Goal: Task Accomplishment & Management: Use online tool/utility

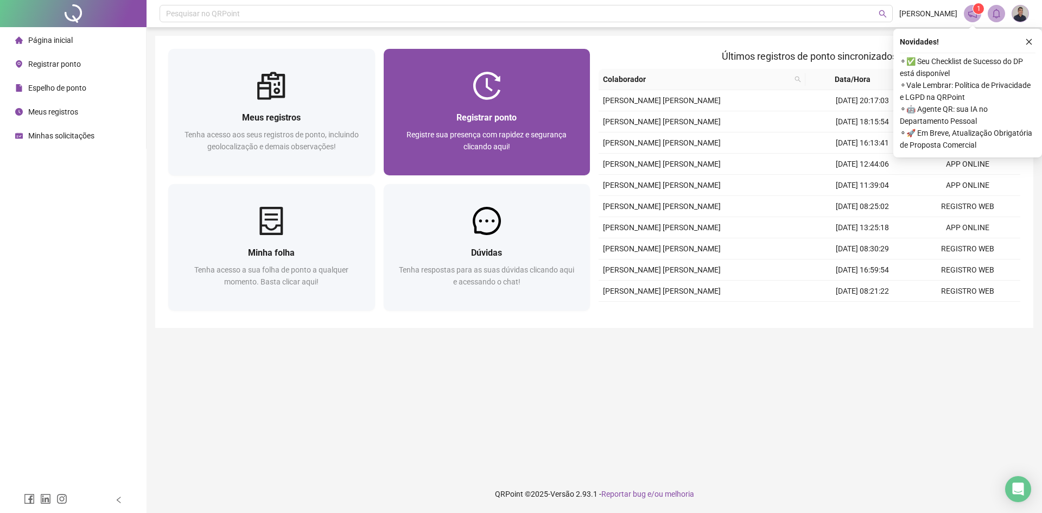
click at [523, 130] on span "Registre sua presença com rapidez e segurança clicando aqui!" at bounding box center [486, 140] width 160 height 21
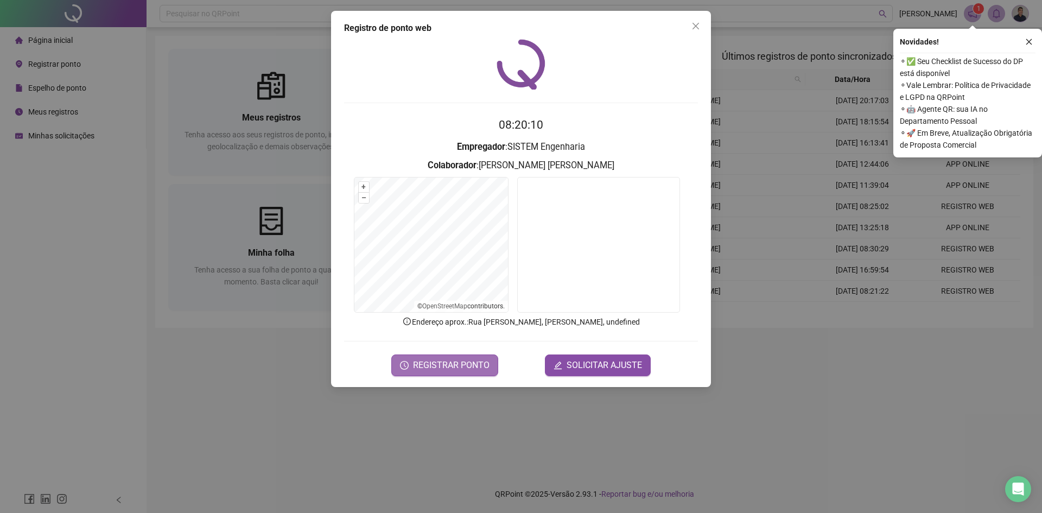
click at [431, 363] on span "REGISTRAR PONTO" at bounding box center [451, 365] width 77 height 13
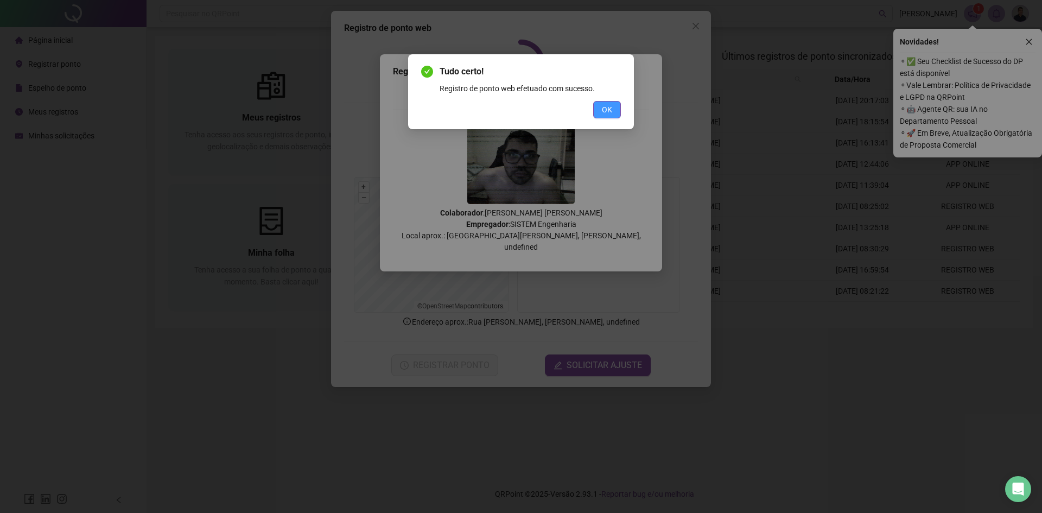
click at [608, 106] on span "OK" at bounding box center [607, 110] width 10 height 12
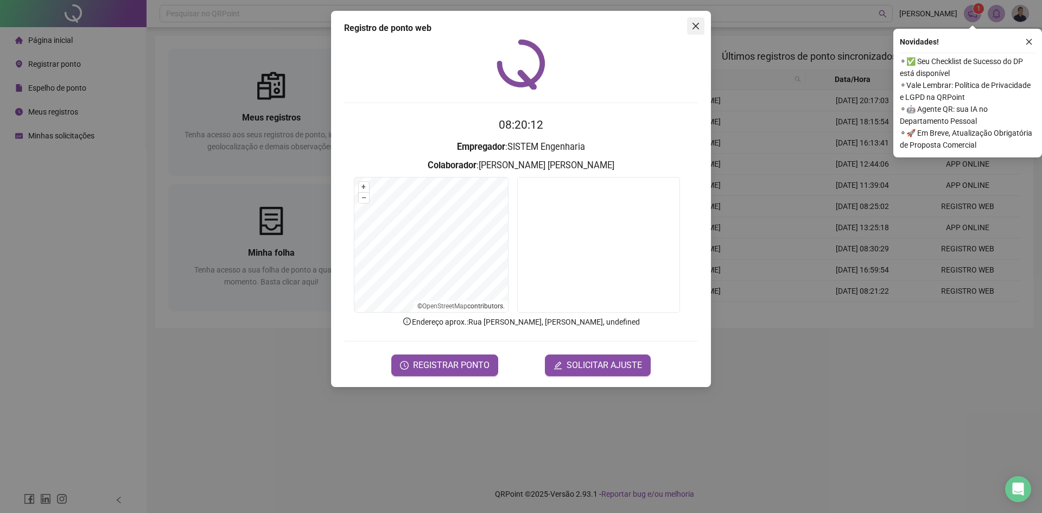
click at [702, 23] on span "Close" at bounding box center [695, 26] width 17 height 9
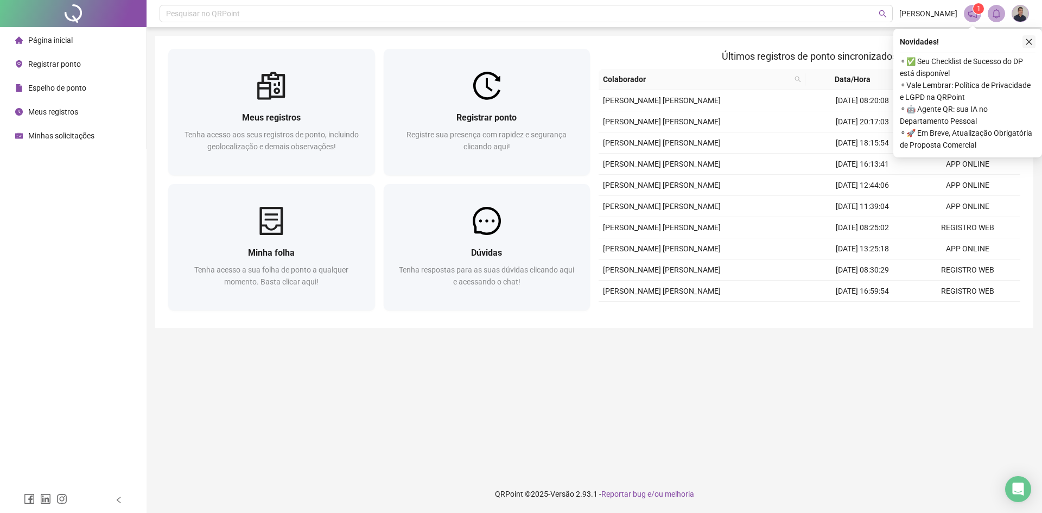
click at [1033, 42] on button "button" at bounding box center [1028, 41] width 13 height 13
